Goal: Information Seeking & Learning: Learn about a topic

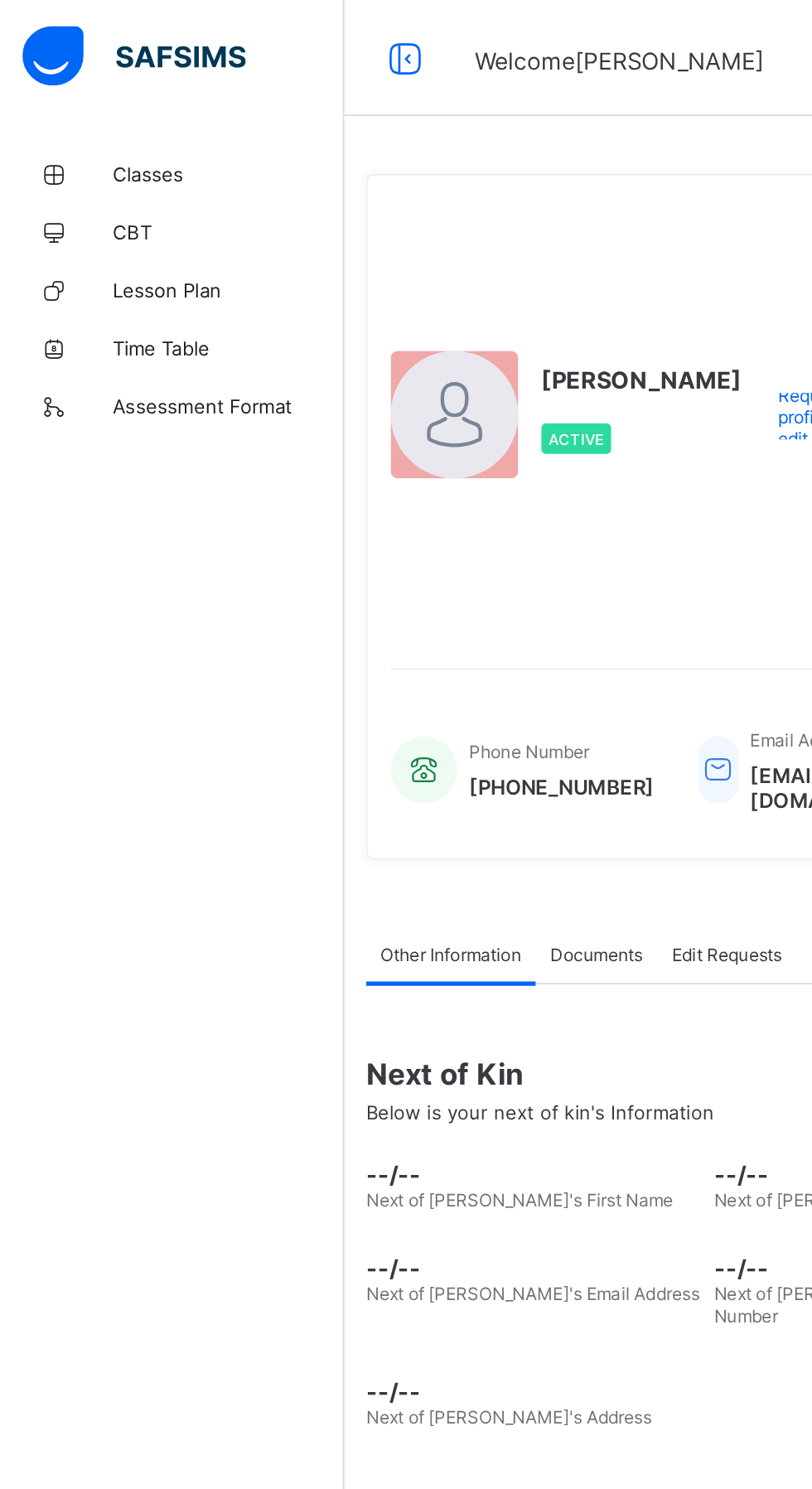
click at [109, 99] on span "Classes" at bounding box center [132, 99] width 132 height 14
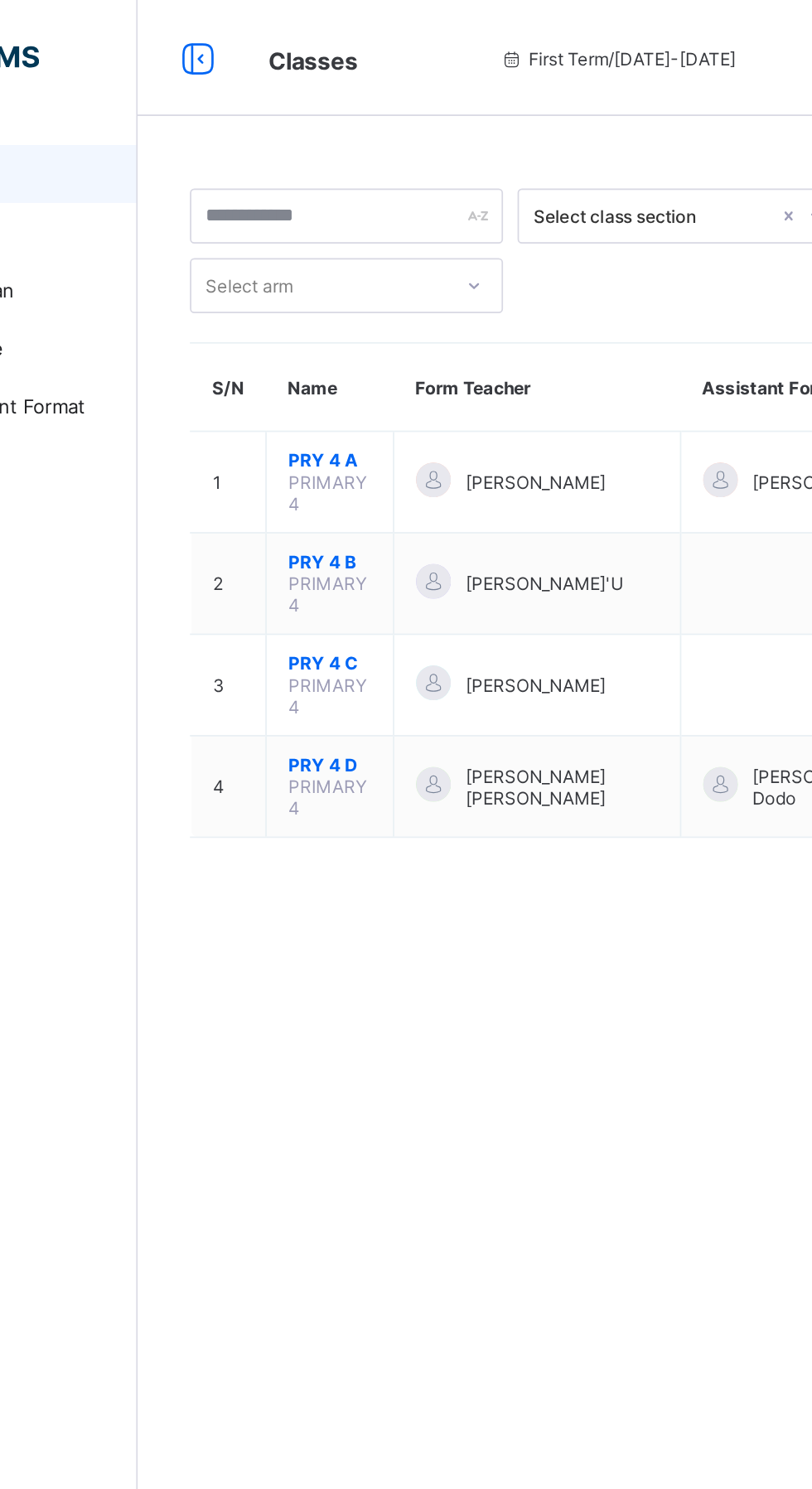
click at [318, 263] on span "PRY 4 A" at bounding box center [309, 263] width 47 height 13
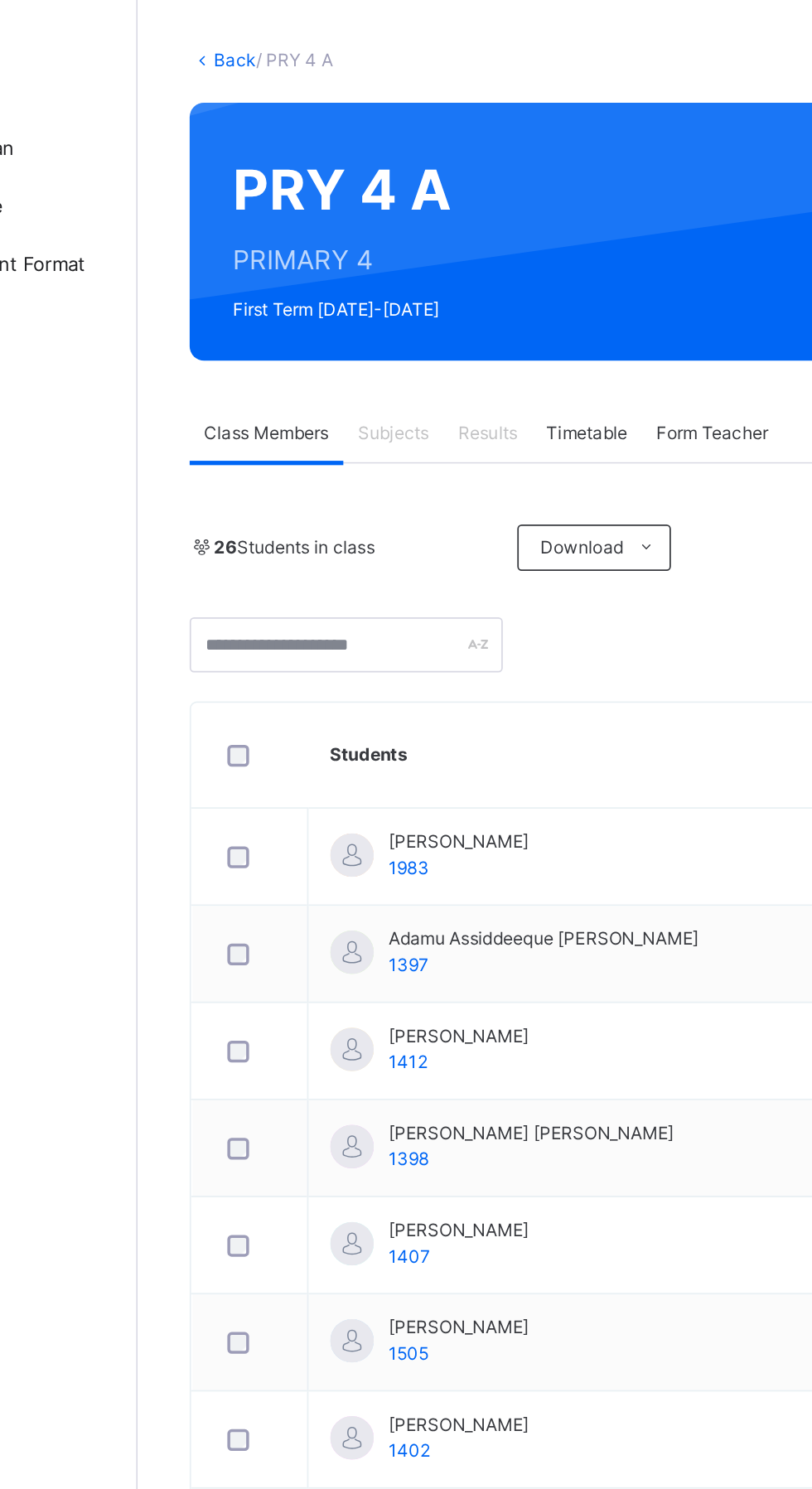
click at [351, 324] on span "Subjects" at bounding box center [345, 328] width 41 height 15
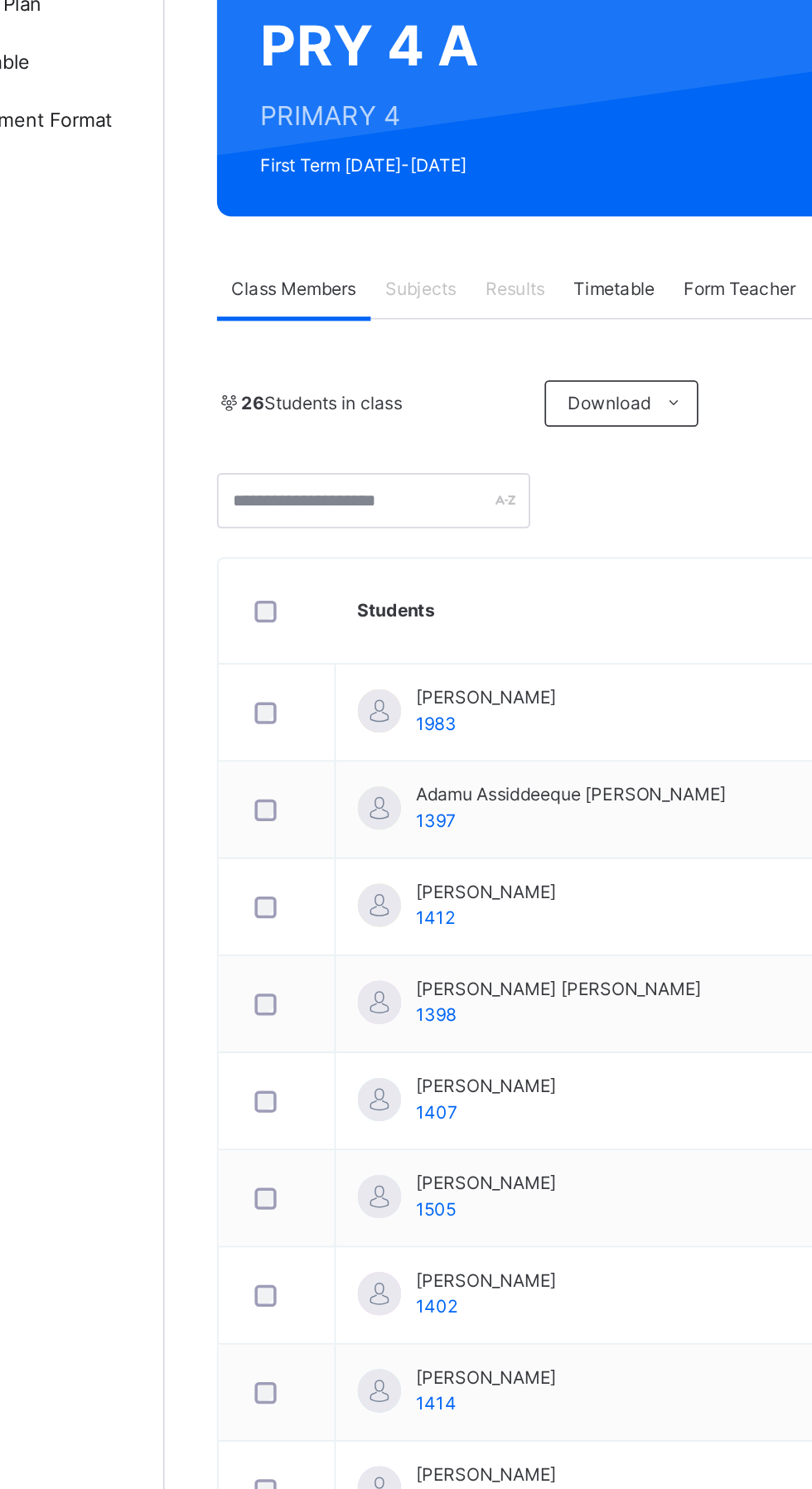
click at [338, 323] on span "Subjects" at bounding box center [345, 328] width 41 height 15
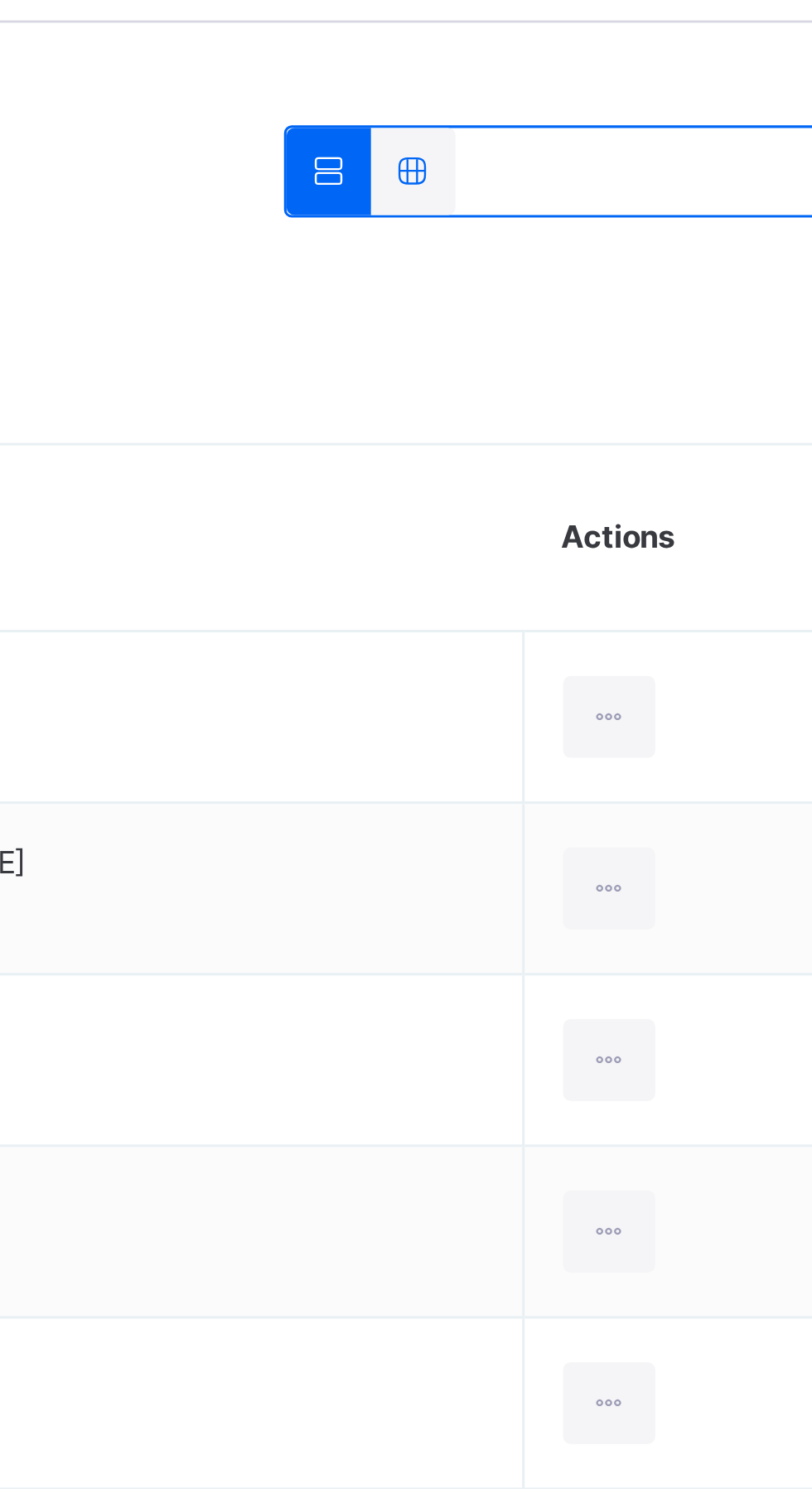
click at [603, 558] on td "[PERSON_NAME] 1983" at bounding box center [488, 571] width 384 height 56
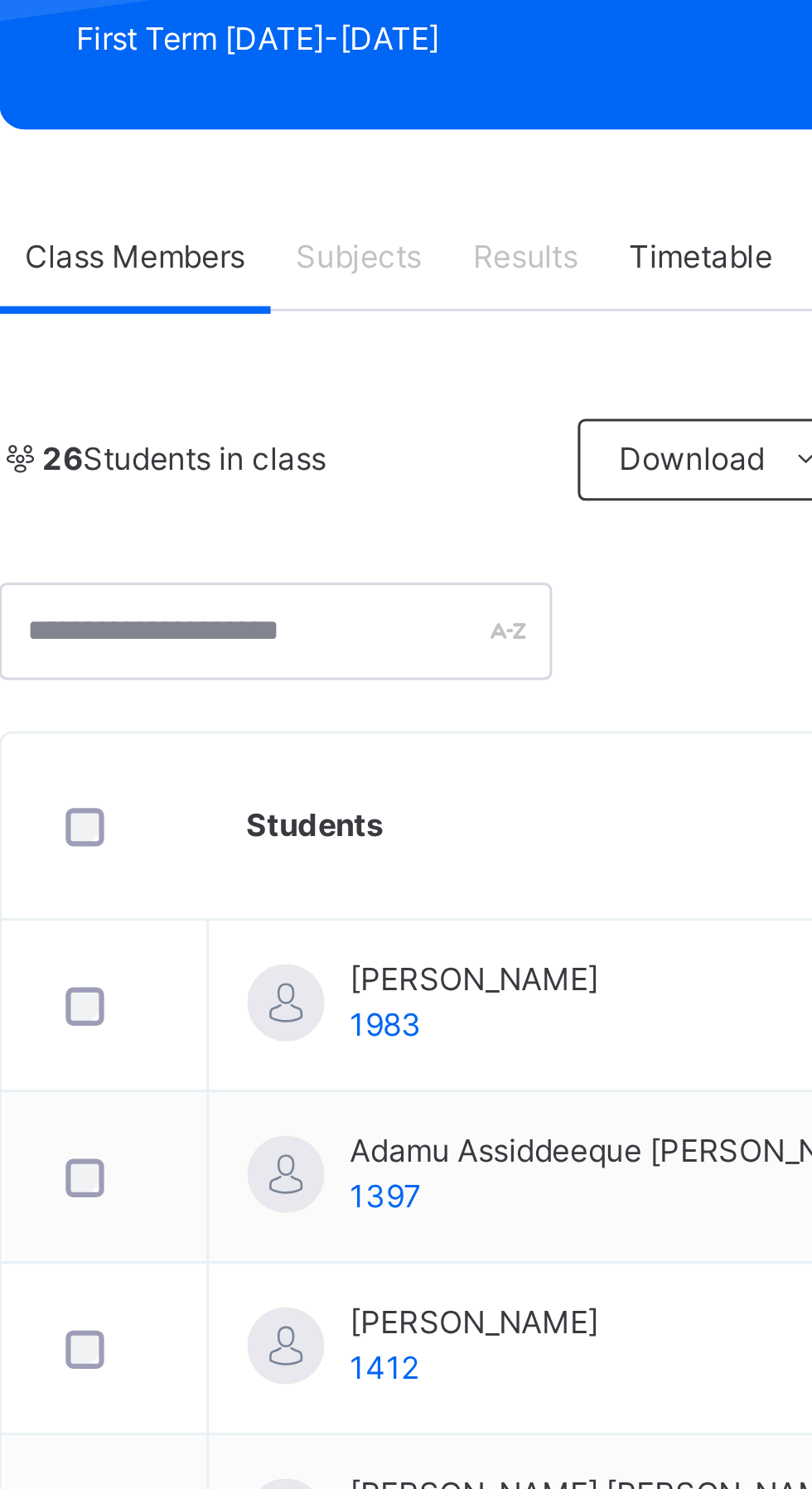
click at [345, 327] on span "Subjects" at bounding box center [345, 328] width 41 height 15
click at [339, 326] on span "Subjects" at bounding box center [345, 328] width 41 height 15
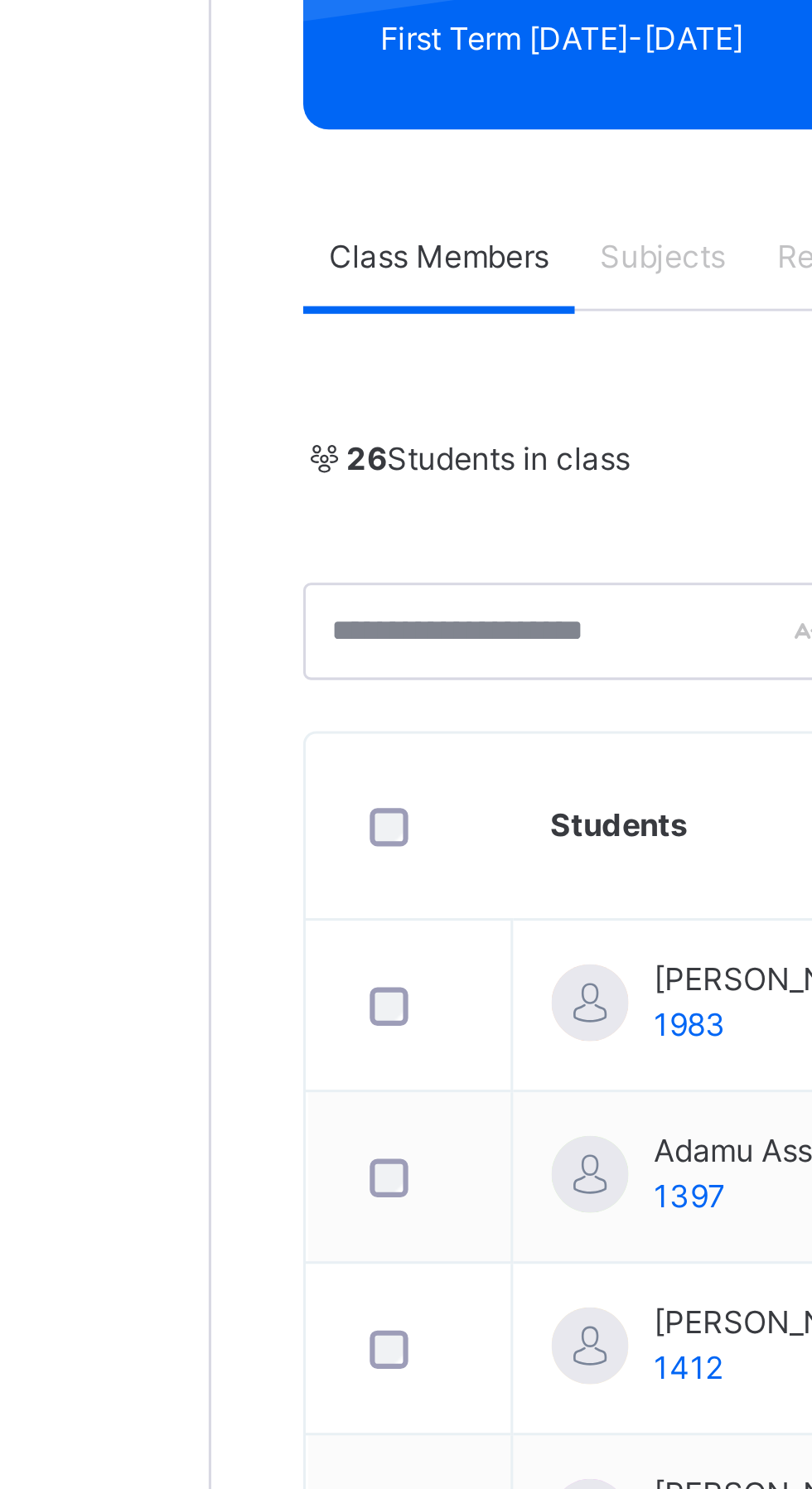
click at [353, 327] on span "Subjects" at bounding box center [345, 328] width 41 height 15
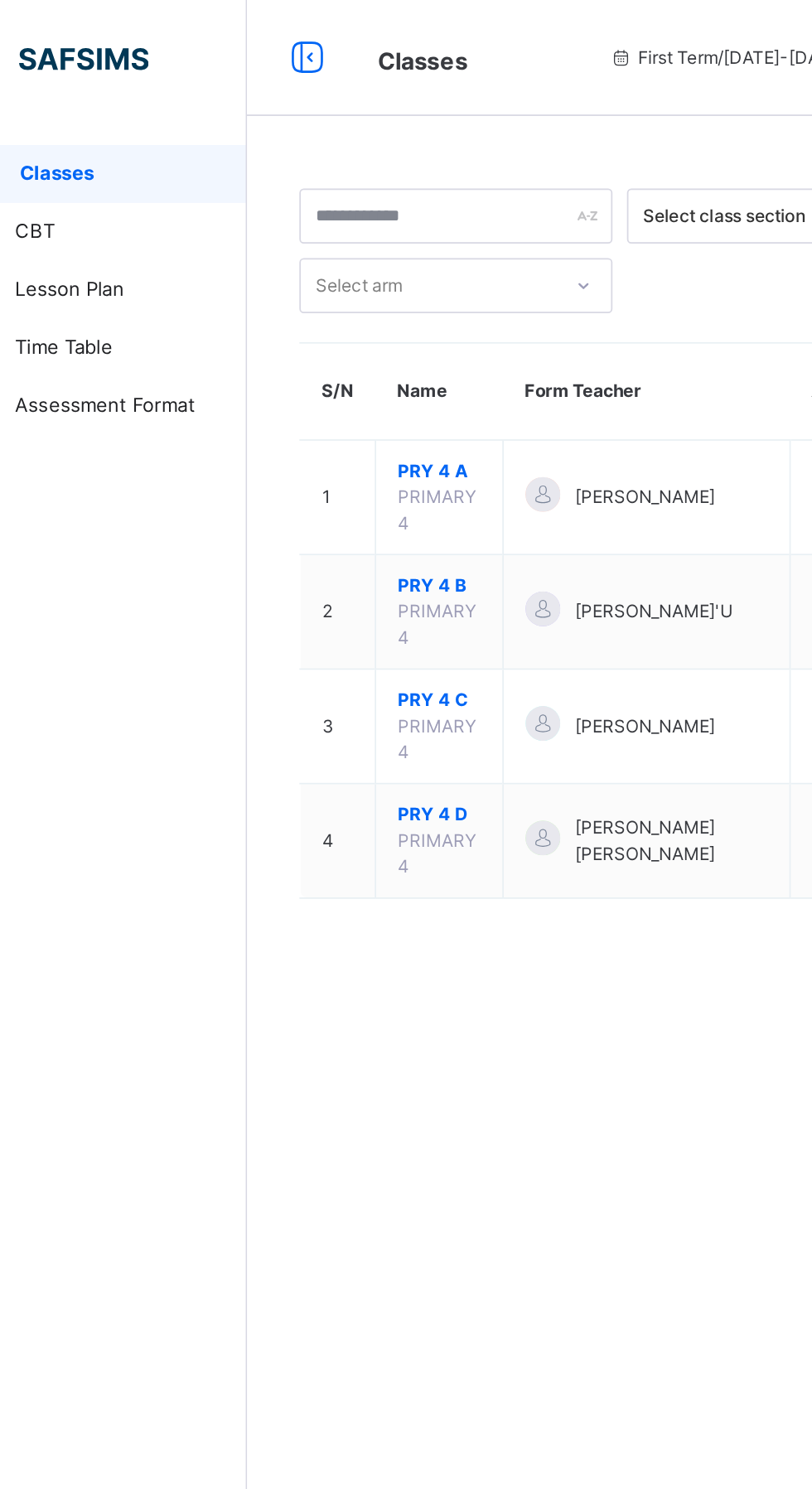
click at [151, 245] on link "Assessment Format" at bounding box center [99, 231] width 199 height 33
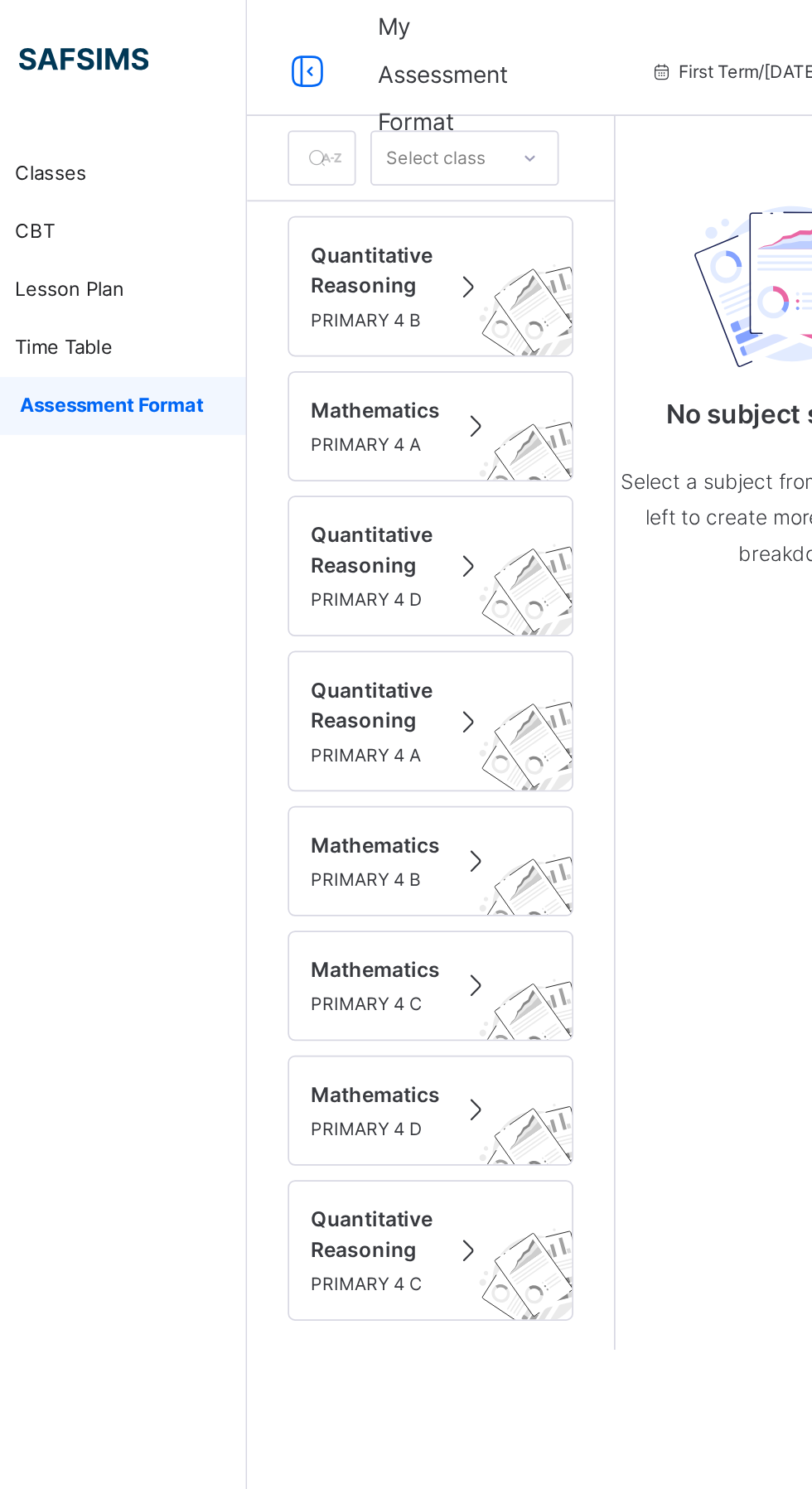
click at [284, 171] on span "Quantitative Reasoning" at bounding box center [269, 154] width 69 height 35
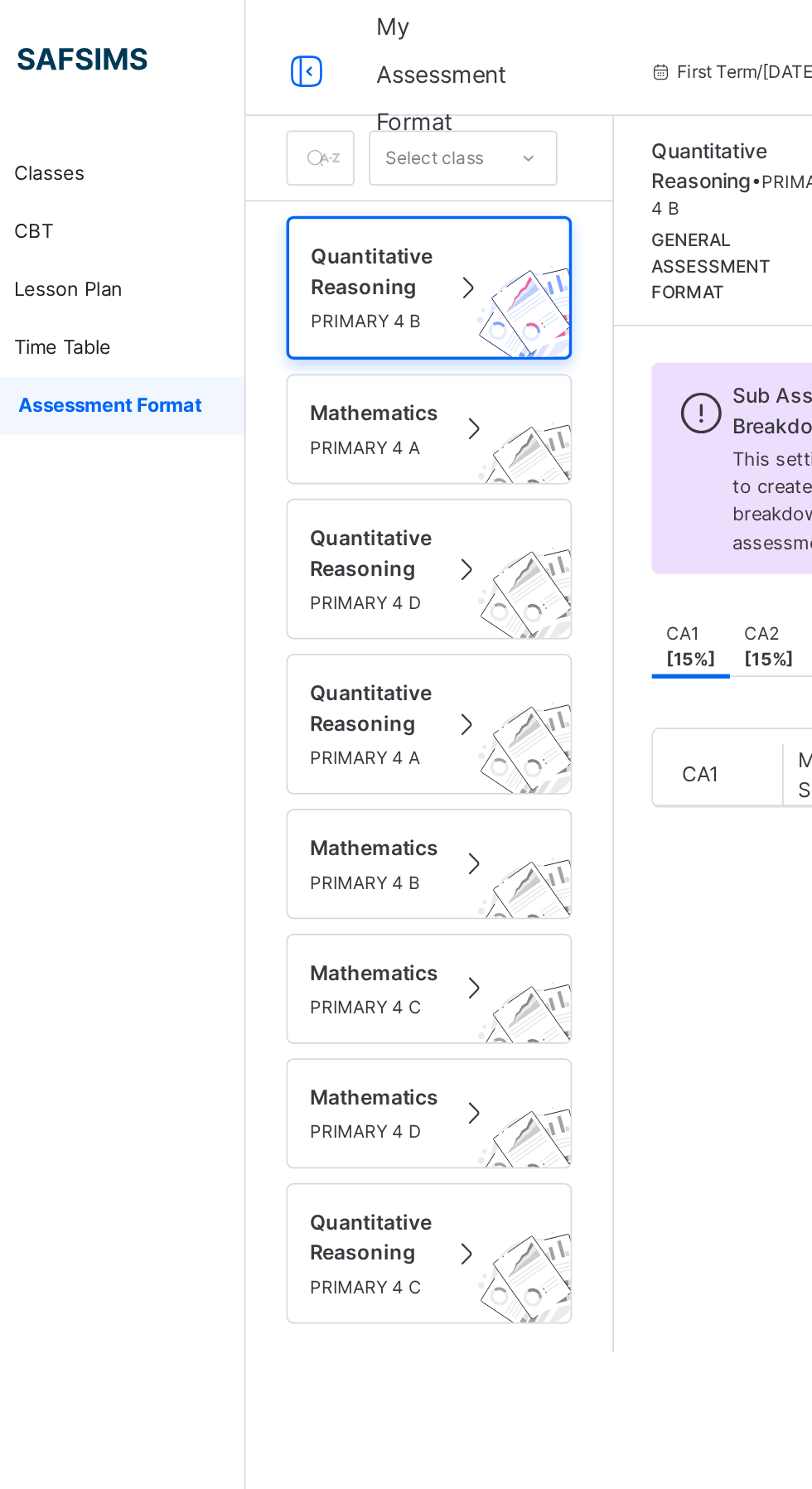
click at [339, 169] on img at bounding box center [365, 184] width 91 height 88
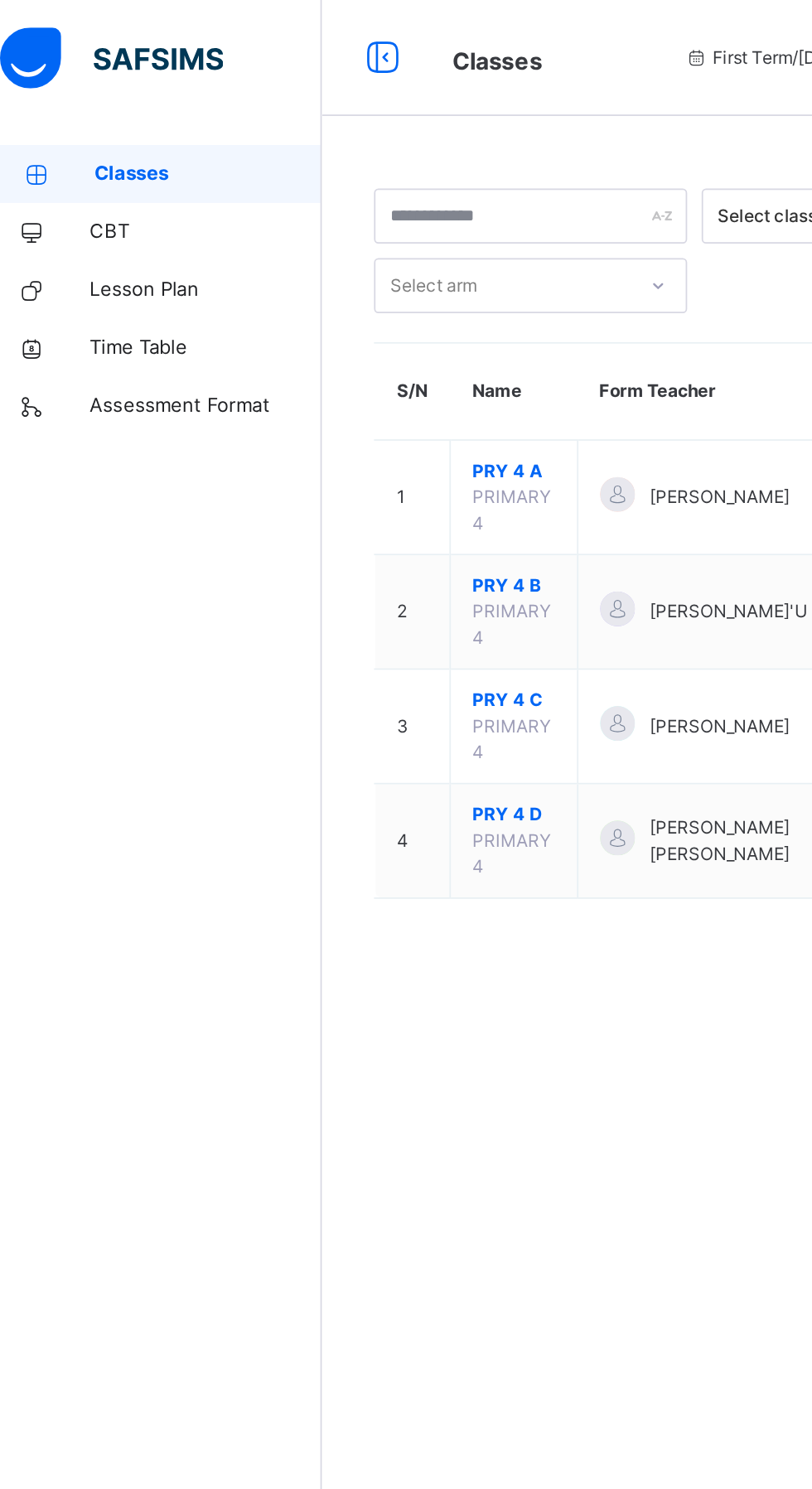
click at [413, 284] on span "[PERSON_NAME]" at bounding box center [426, 284] width 80 height 15
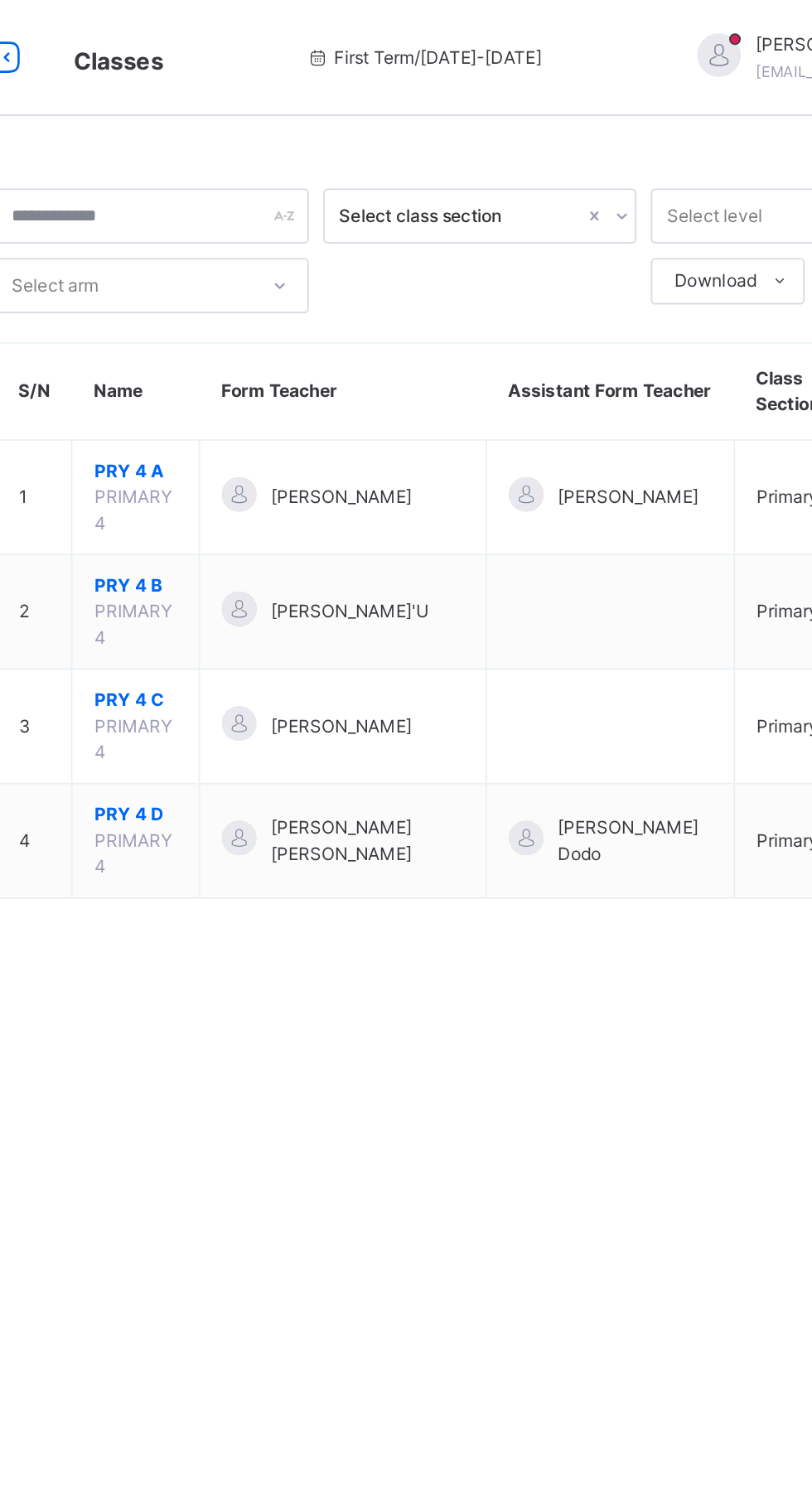
click at [328, 269] on span "PRY 4 A" at bounding box center [309, 269] width 47 height 15
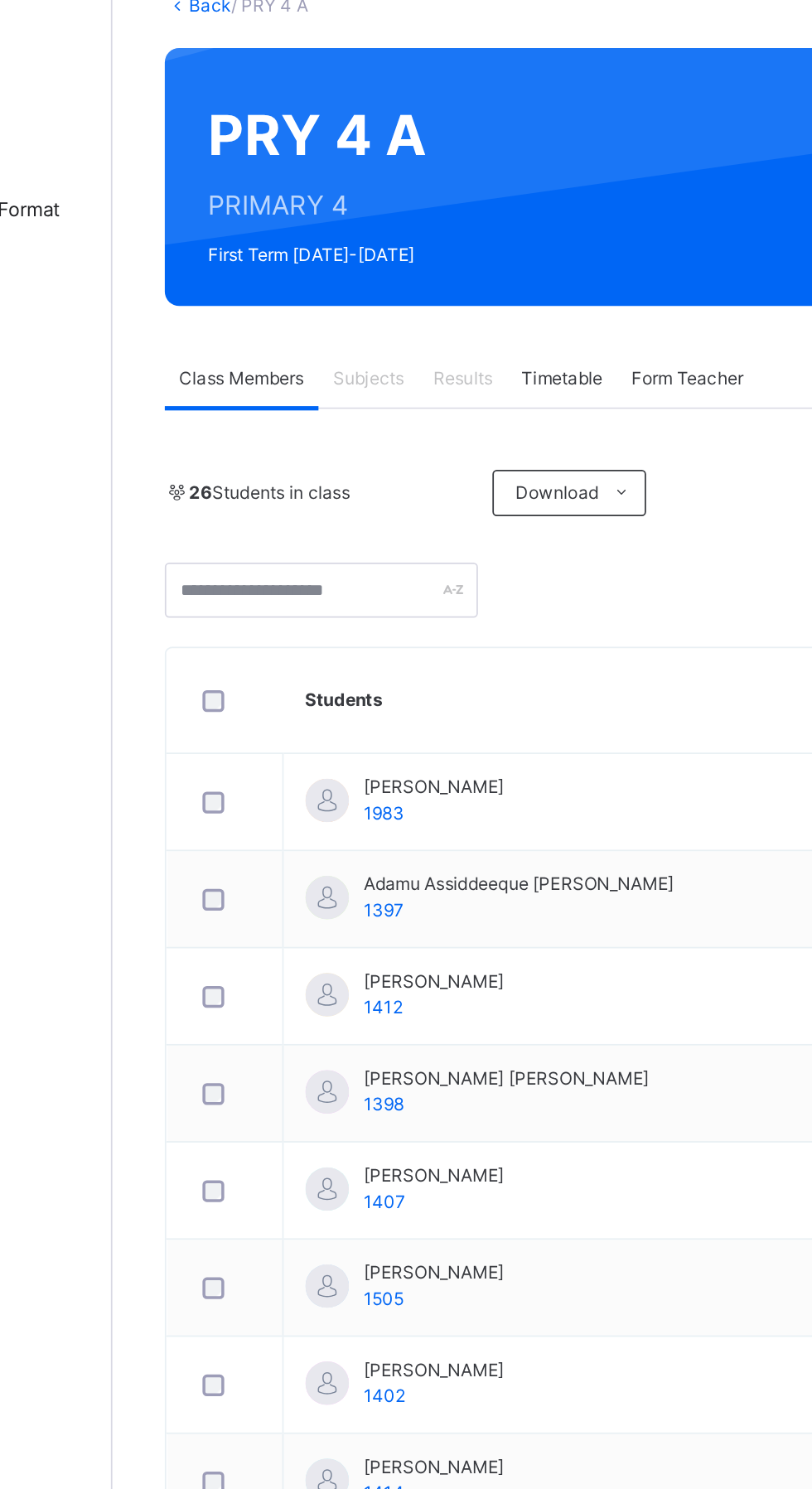
click at [345, 338] on div "Subjects" at bounding box center [345, 328] width 57 height 33
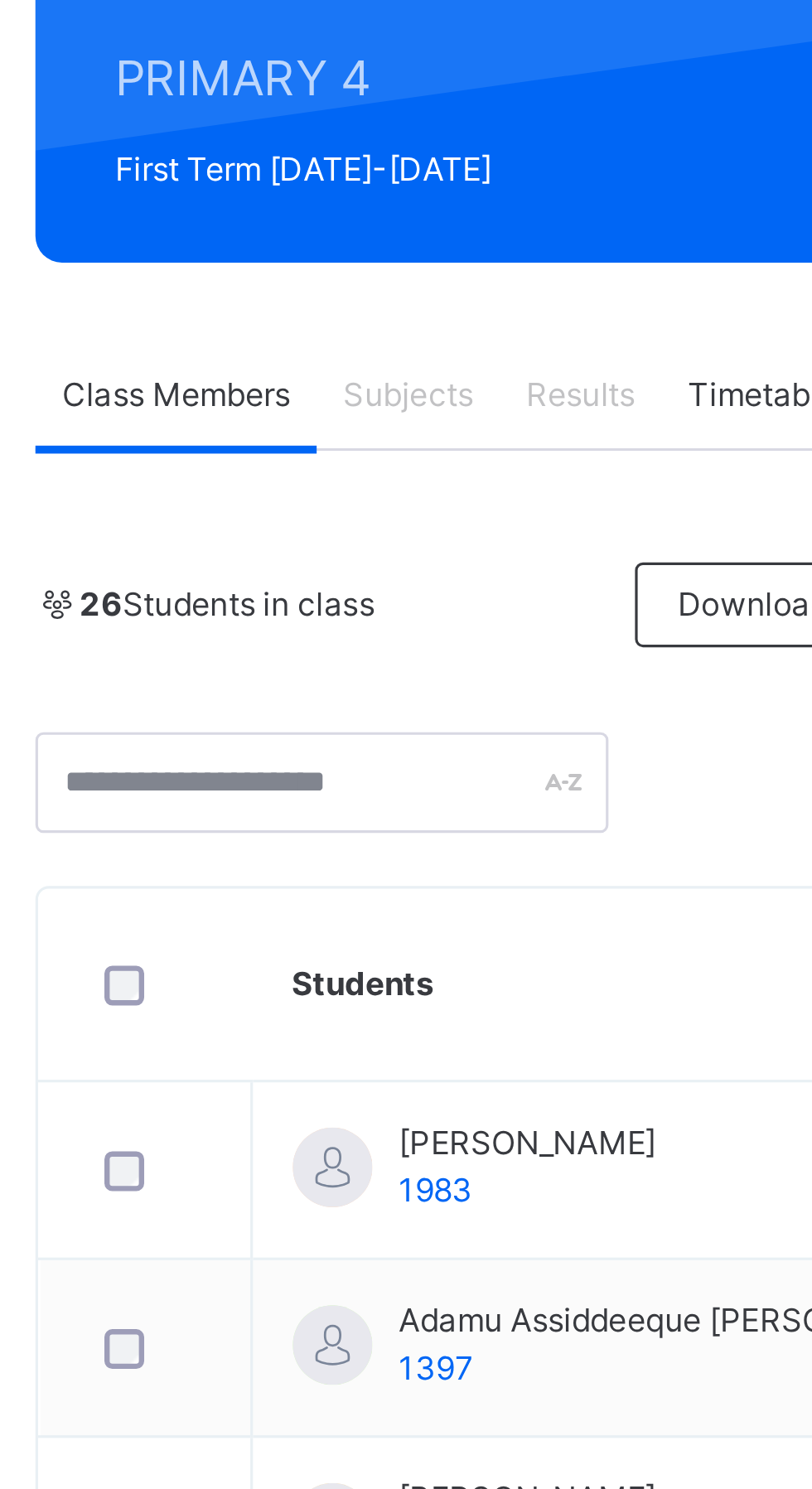
click at [343, 331] on span "Subjects" at bounding box center [345, 328] width 41 height 15
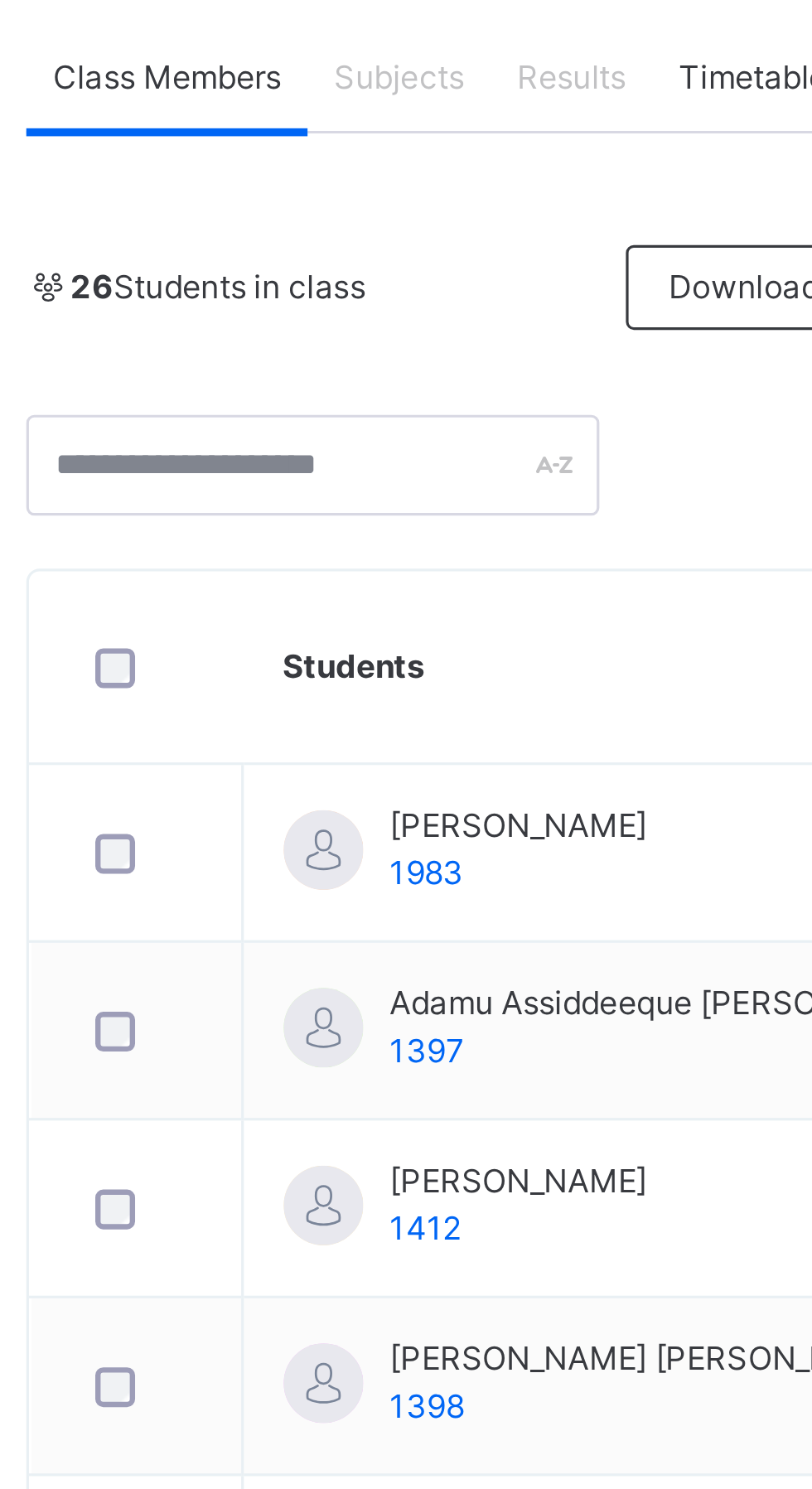
click at [343, 332] on span "Subjects" at bounding box center [345, 328] width 41 height 15
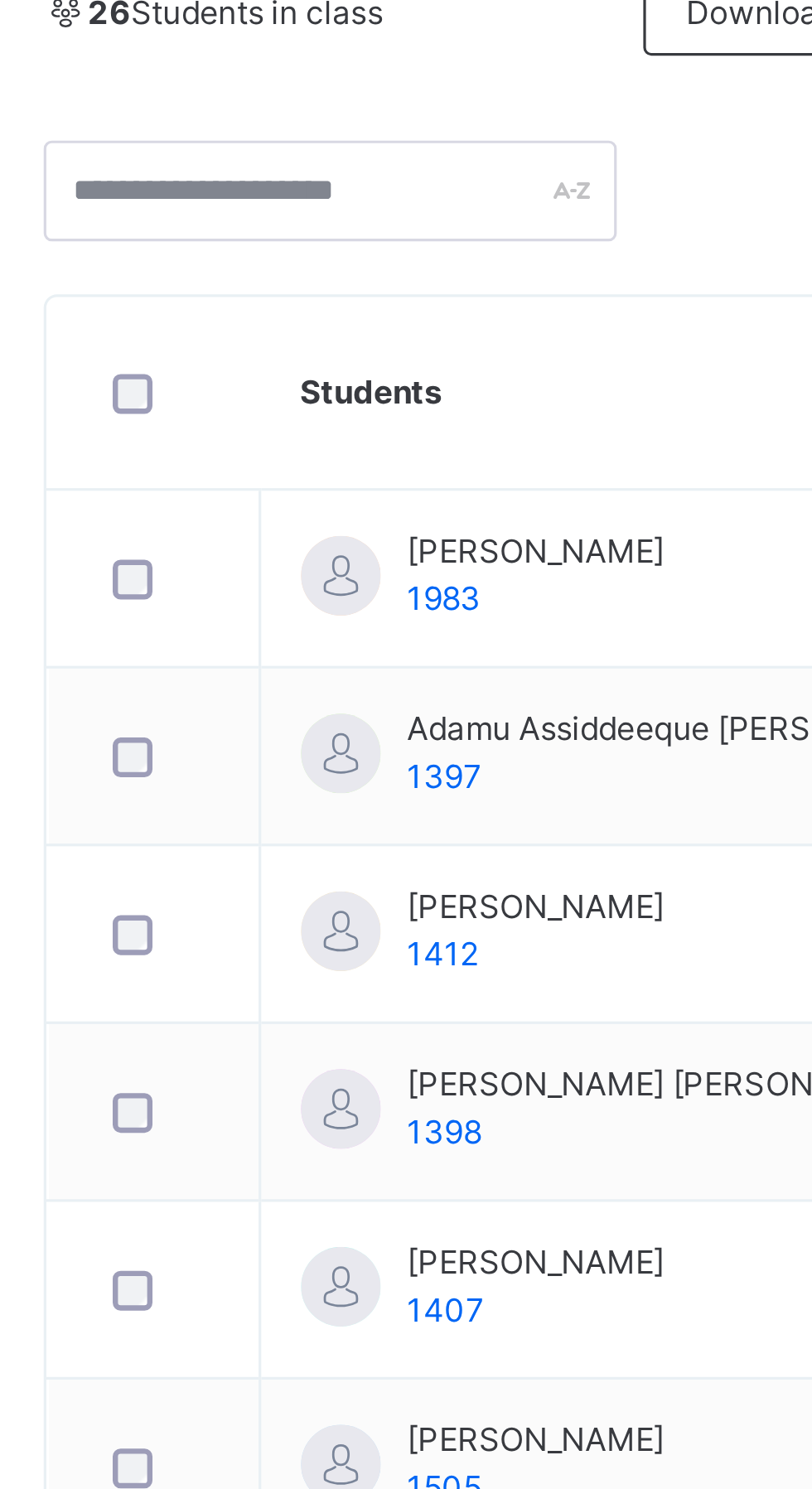
click at [416, 568] on span "[PERSON_NAME]" at bounding box center [382, 562] width 80 height 15
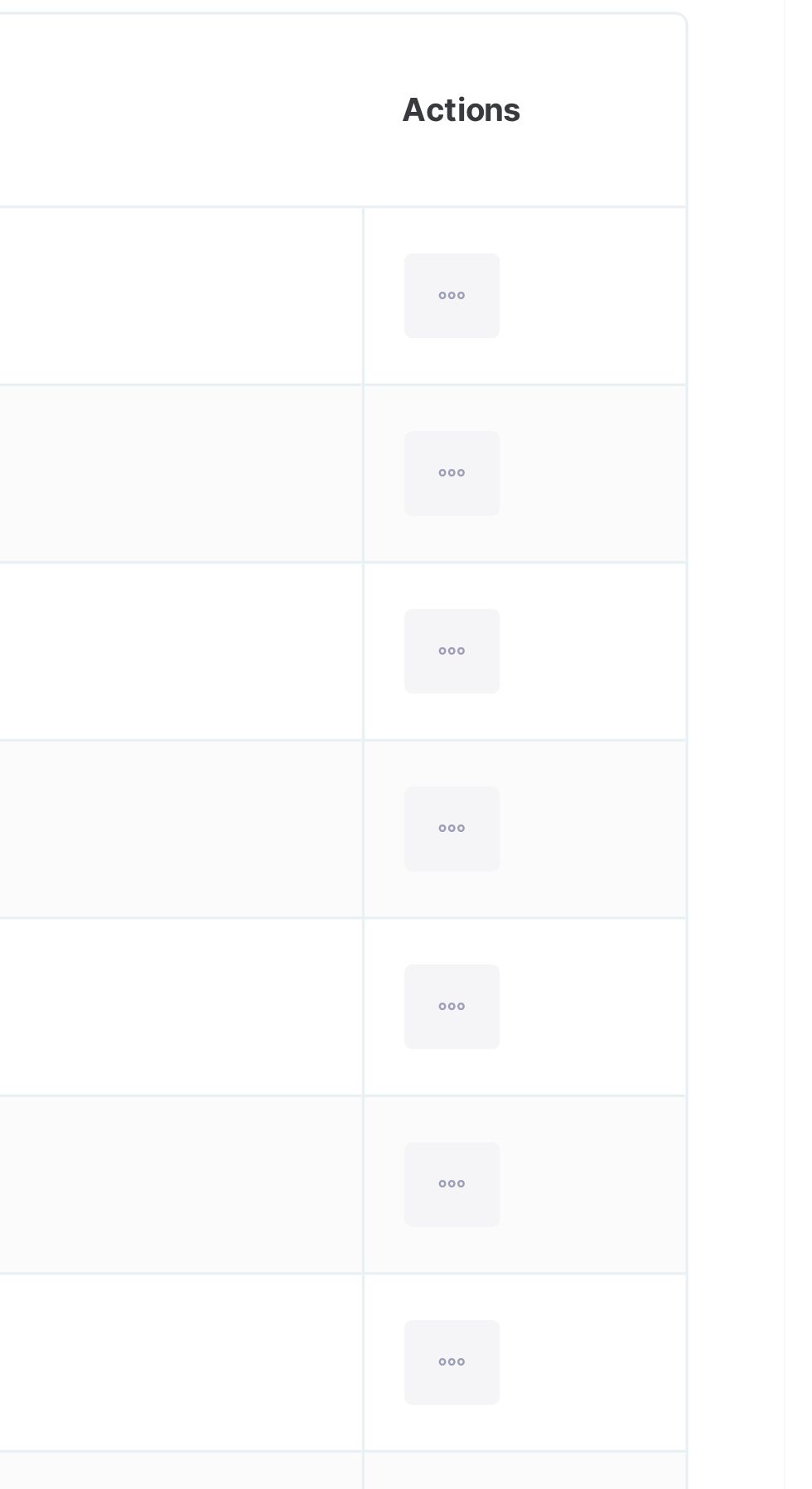
click at [693, 629] on div at bounding box center [708, 625] width 31 height 26
click at [701, 618] on icon at bounding box center [708, 625] width 14 height 15
click at [701, 628] on icon at bounding box center [708, 625] width 14 height 15
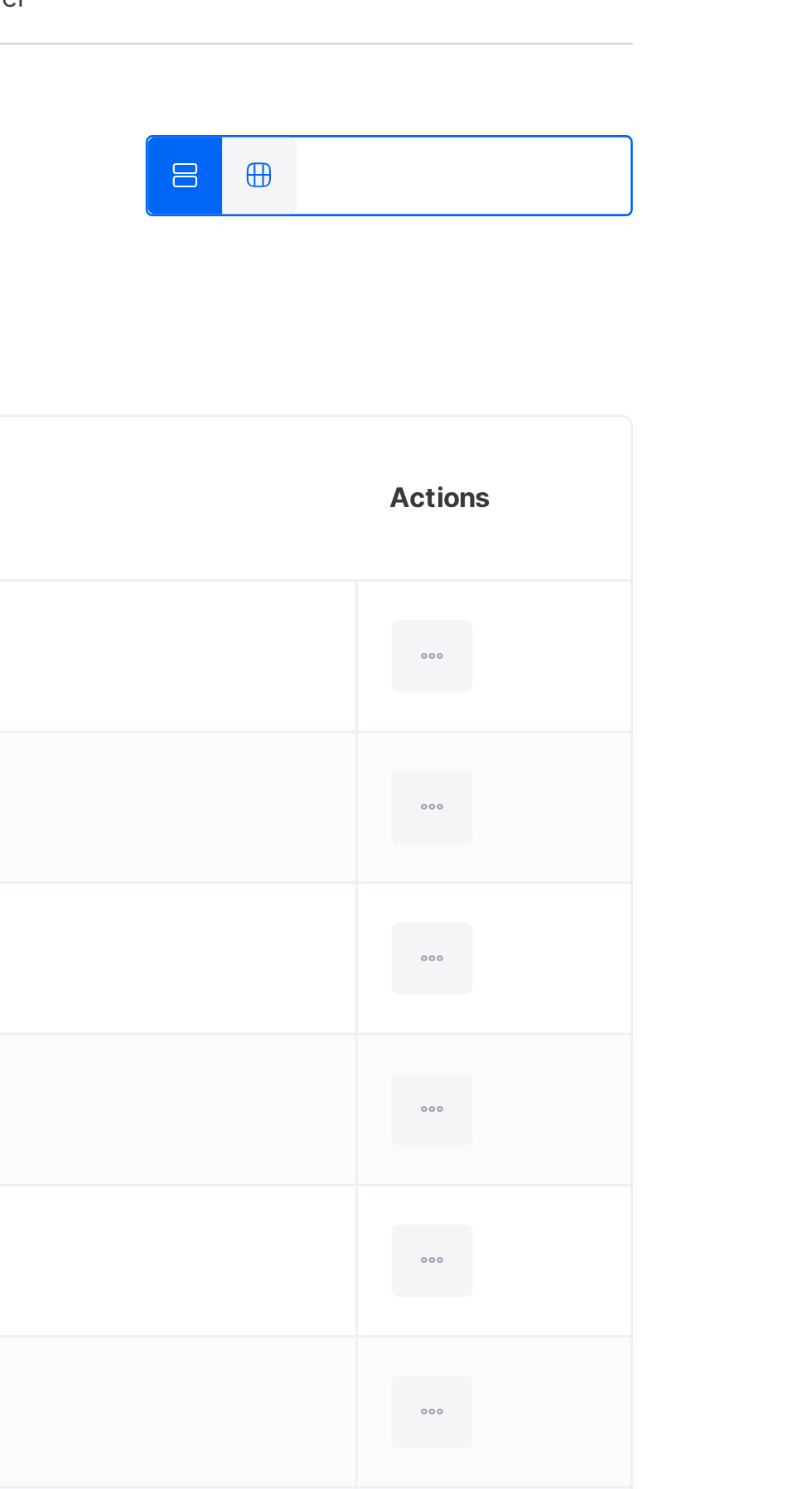
click at [701, 620] on icon at bounding box center [708, 625] width 14 height 15
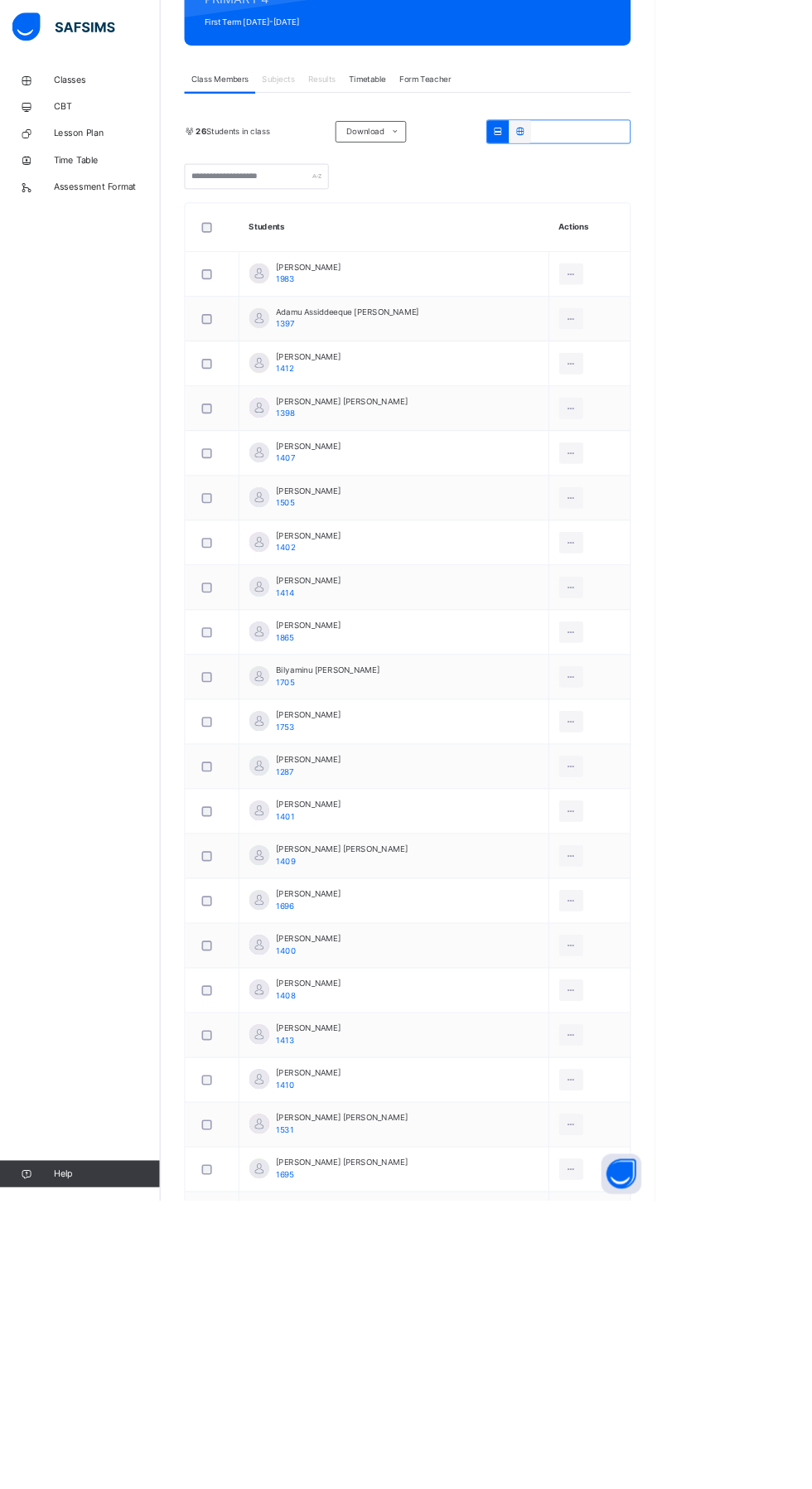
scroll to position [222, 0]
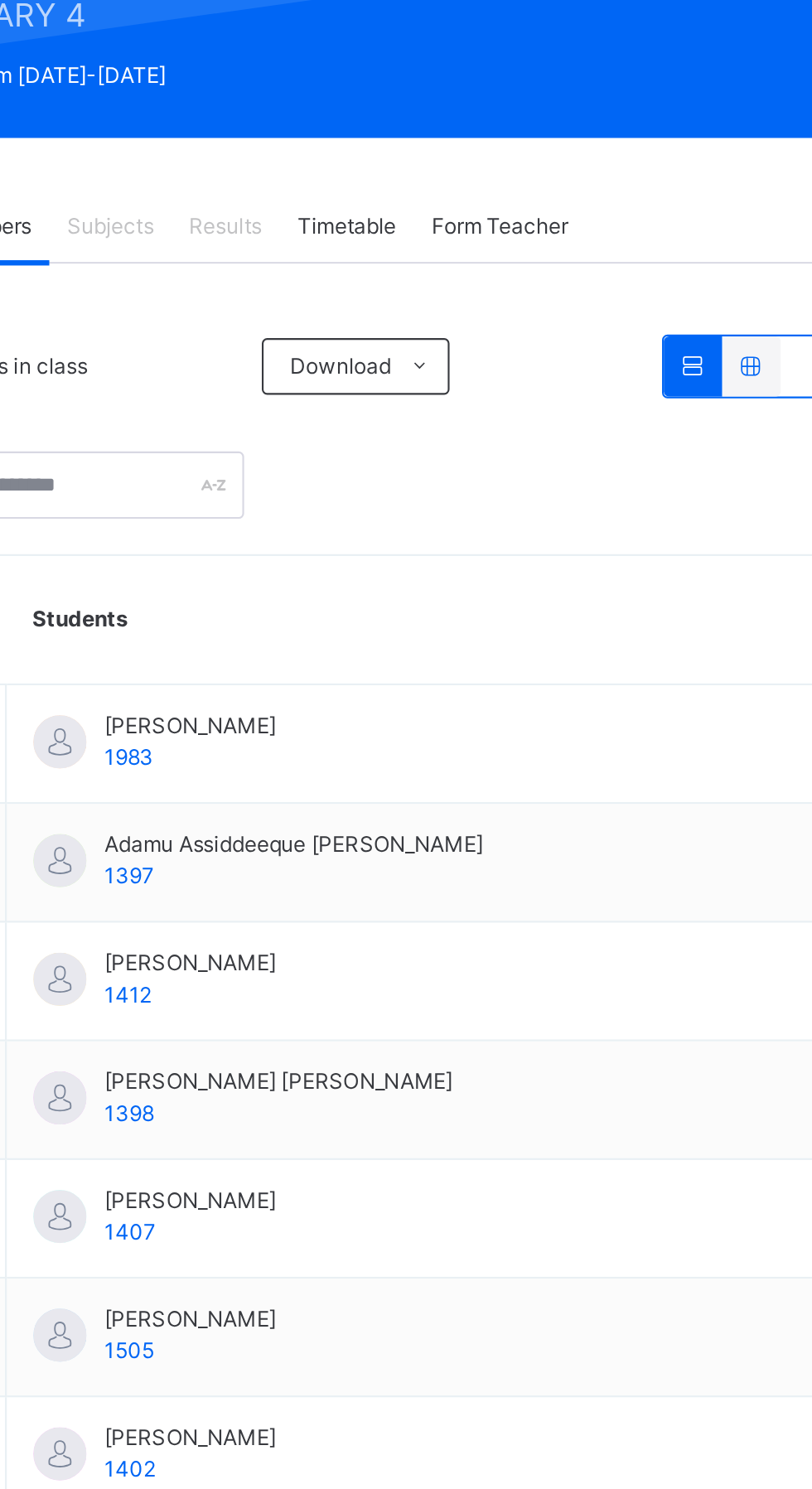
click at [442, 356] on td "[PERSON_NAME] 1983" at bounding box center [488, 348] width 384 height 56
click at [389, 332] on span "[PERSON_NAME]" at bounding box center [382, 339] width 80 height 15
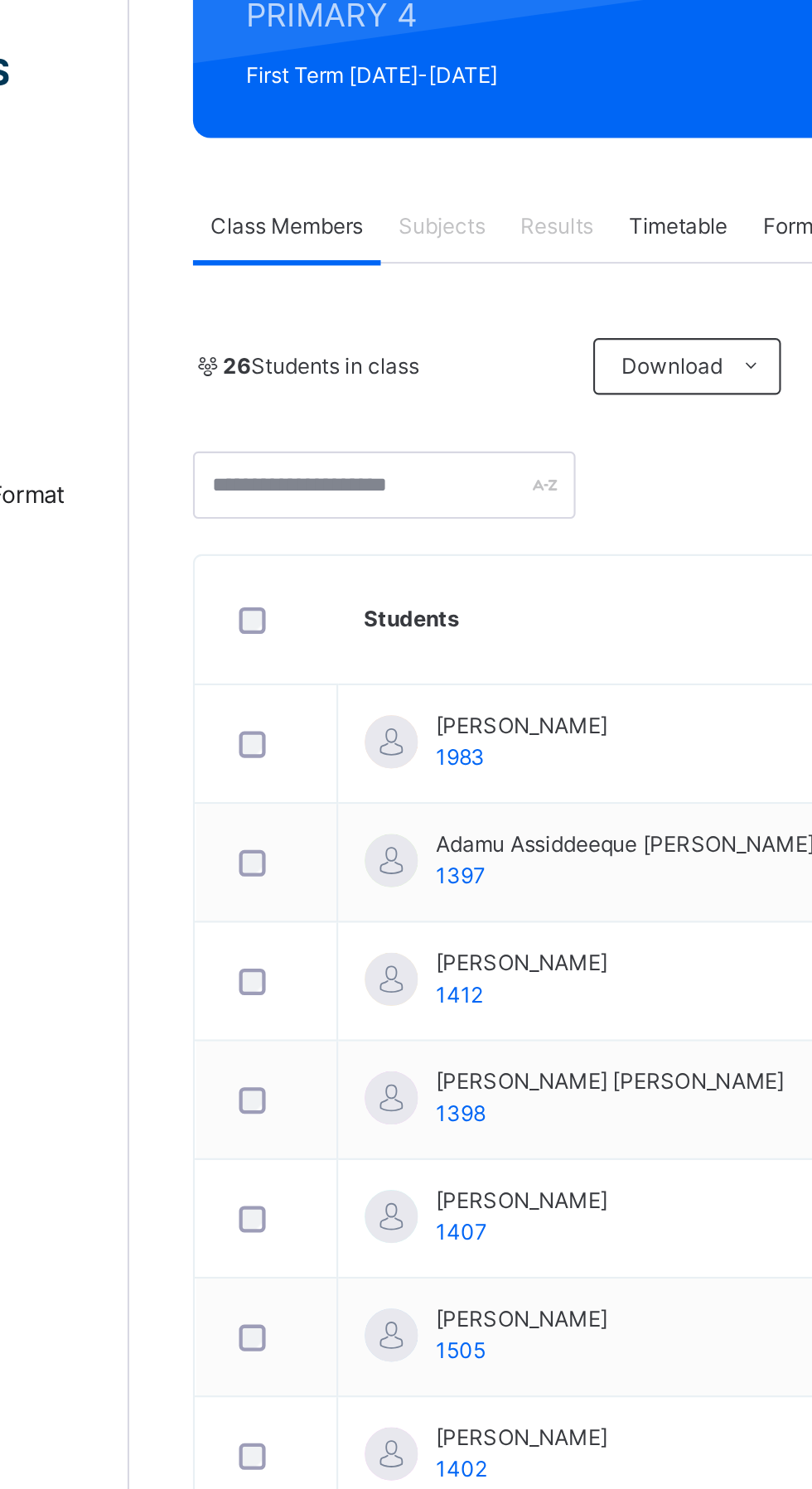
click at [373, 359] on div "[PERSON_NAME] 1983" at bounding box center [382, 347] width 80 height 30
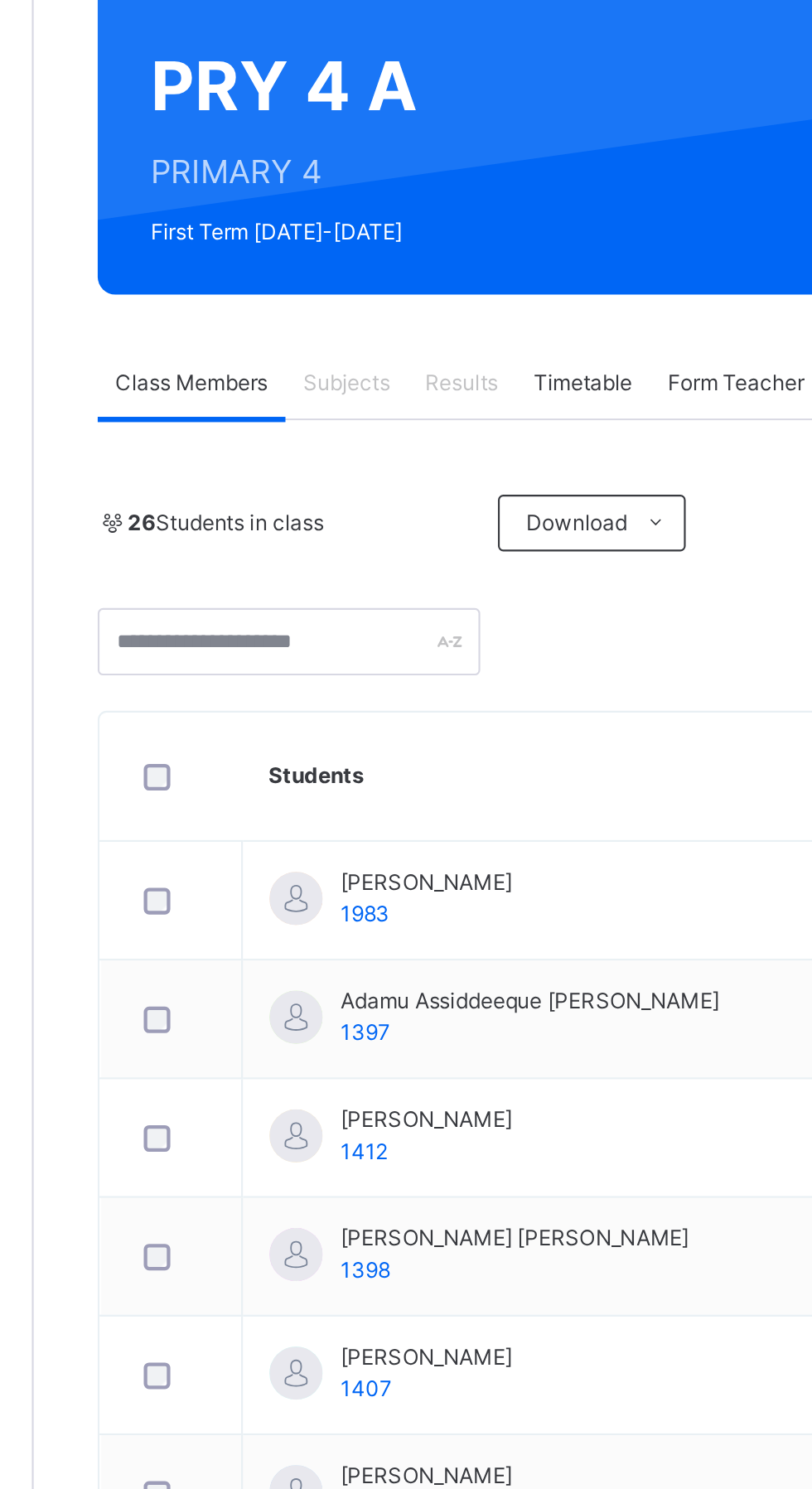
scroll to position [74, 0]
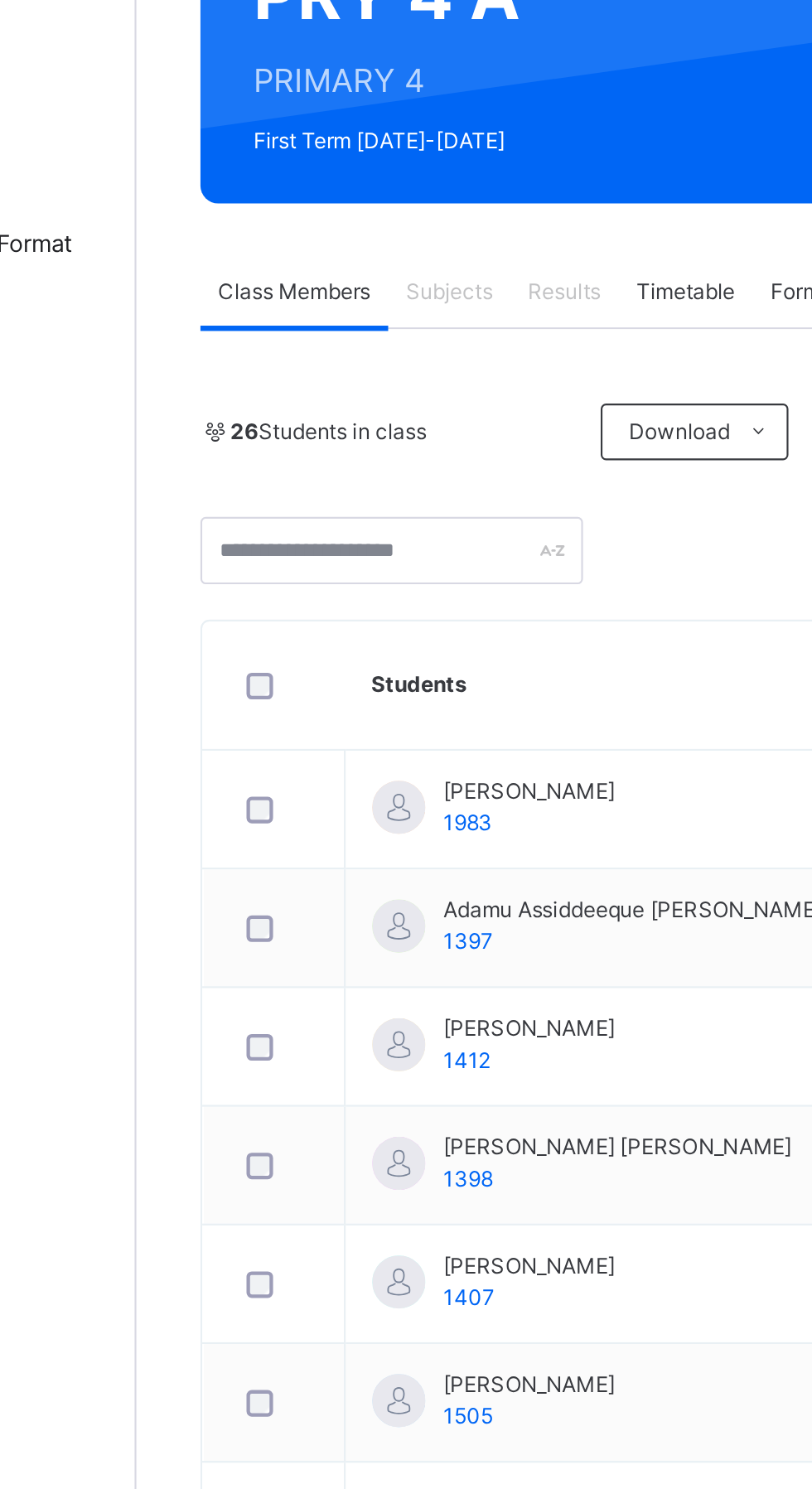
click at [398, 494] on span "[PERSON_NAME]" at bounding box center [382, 488] width 80 height 15
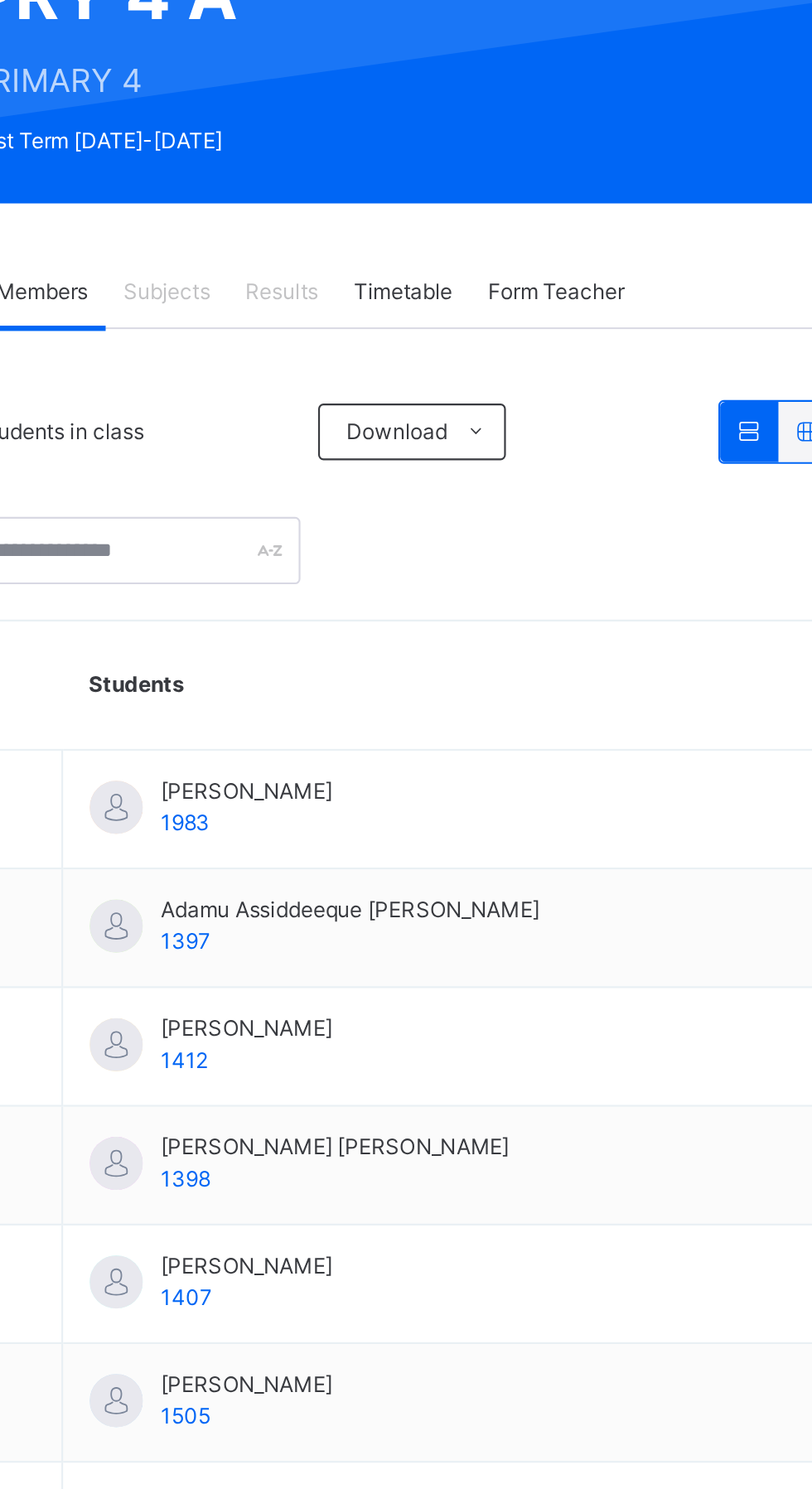
click at [457, 492] on td "[PERSON_NAME] 1983" at bounding box center [488, 497] width 384 height 56
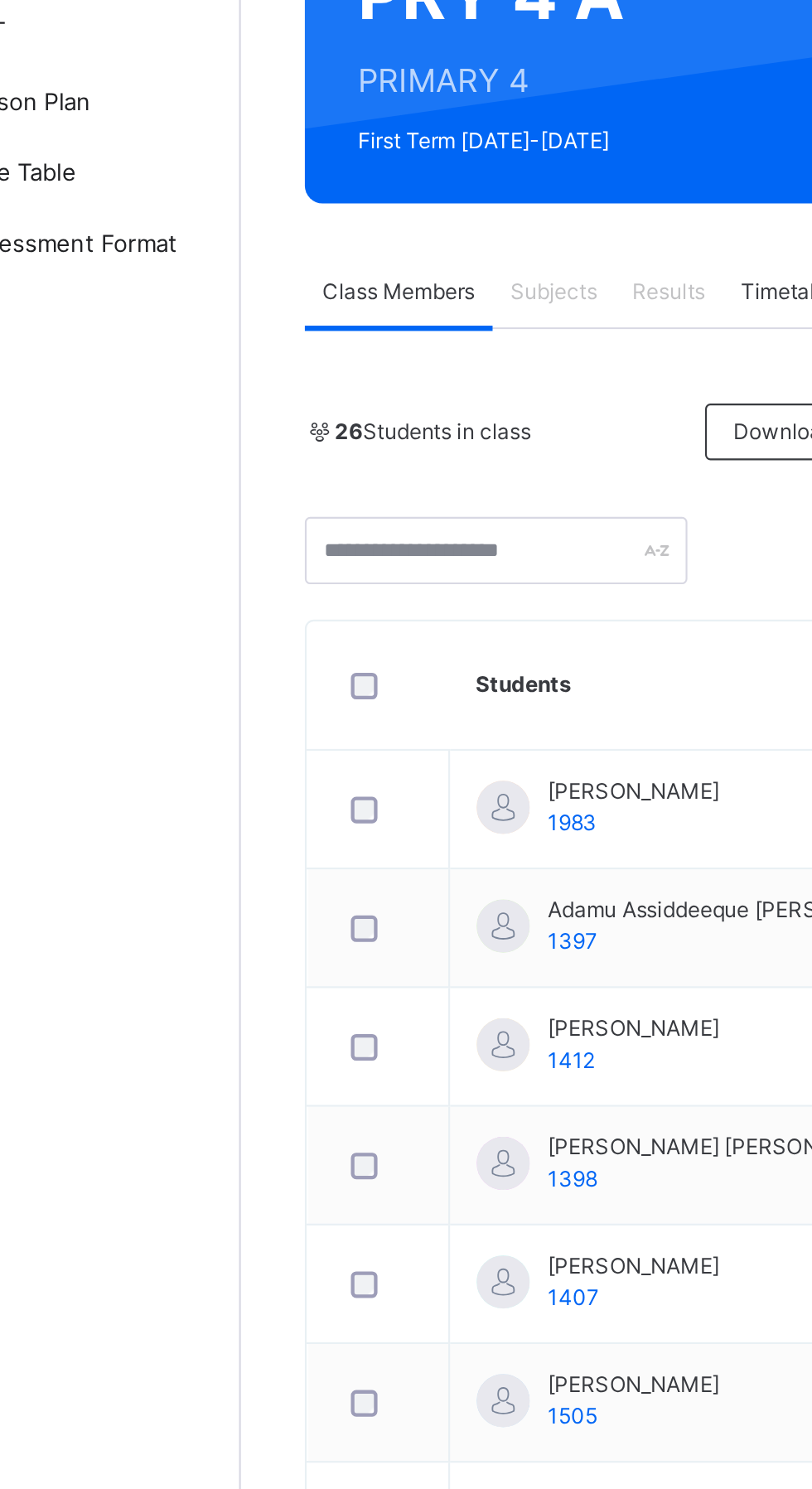
click at [362, 473] on td "[PERSON_NAME] 1983" at bounding box center [488, 497] width 384 height 56
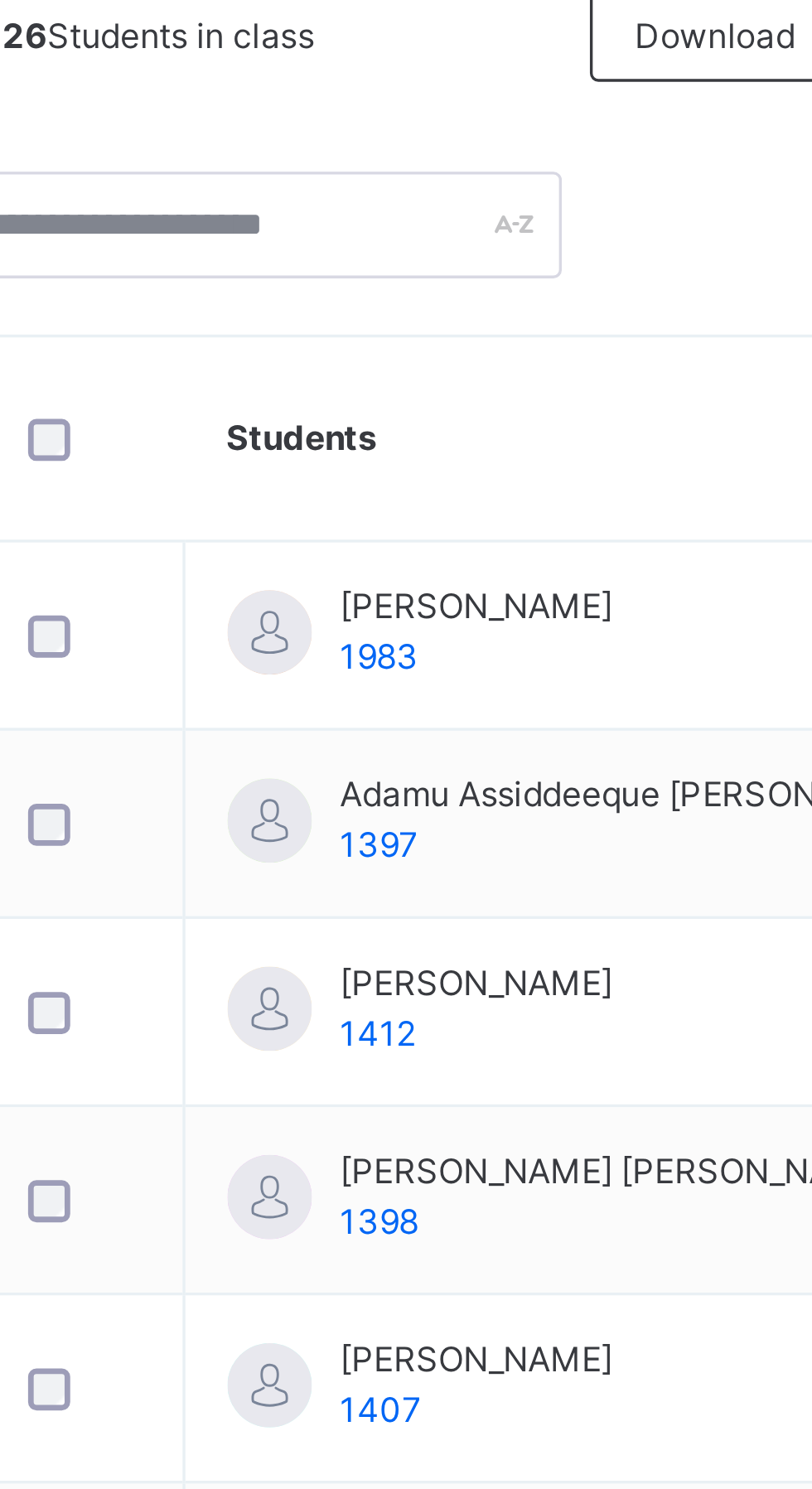
click at [392, 501] on div "[PERSON_NAME] 1983" at bounding box center [382, 495] width 80 height 30
click at [369, 484] on span "[PERSON_NAME]" at bounding box center [382, 488] width 80 height 15
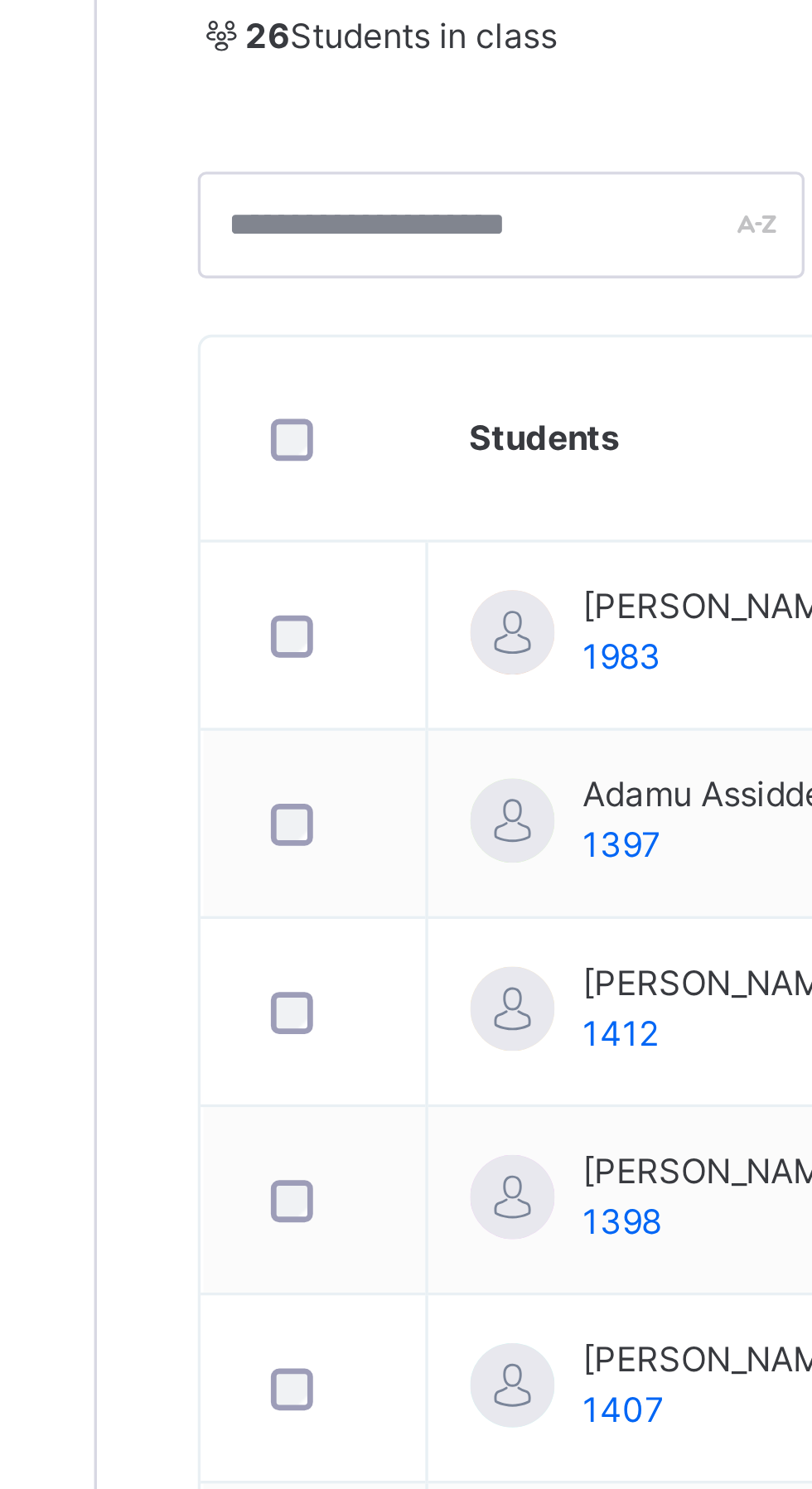
click at [362, 494] on span "[PERSON_NAME]" at bounding box center [382, 488] width 80 height 15
